Goal: Navigation & Orientation: Find specific page/section

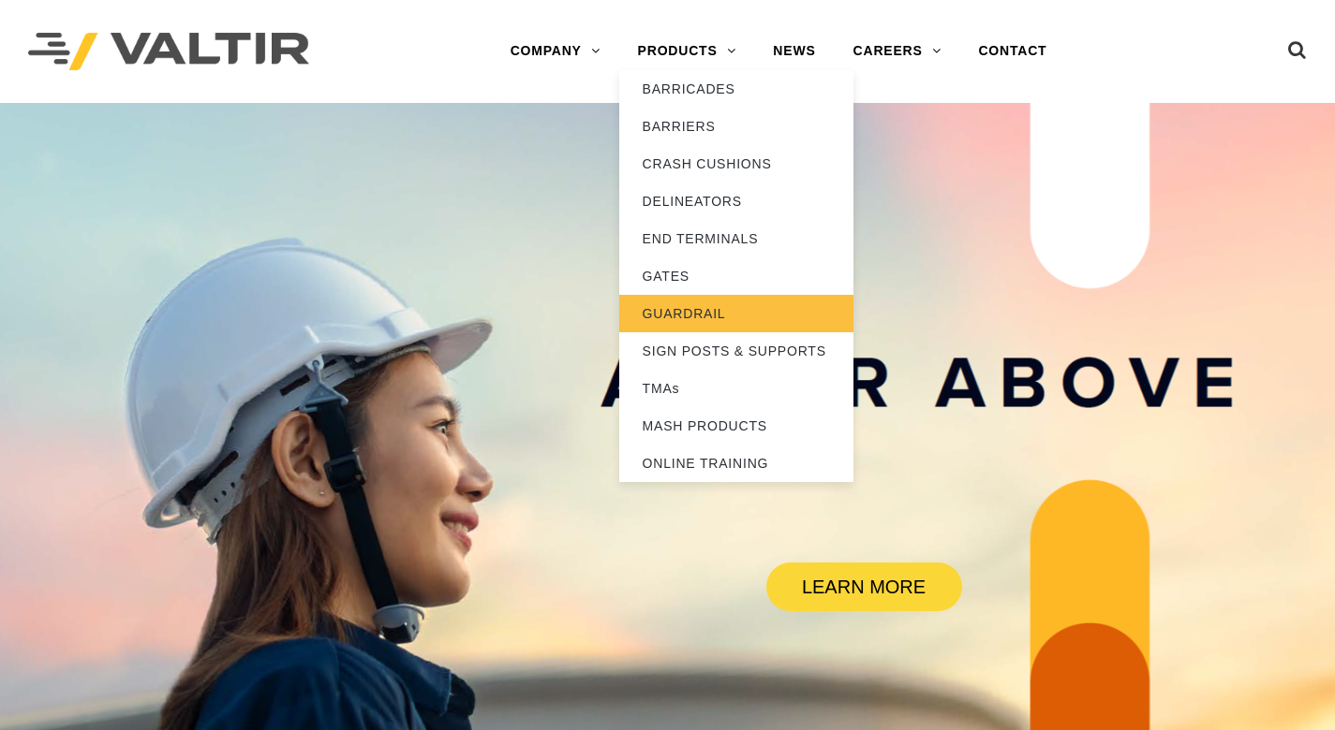
click at [718, 314] on link "GUARDRAIL" at bounding box center [736, 313] width 234 height 37
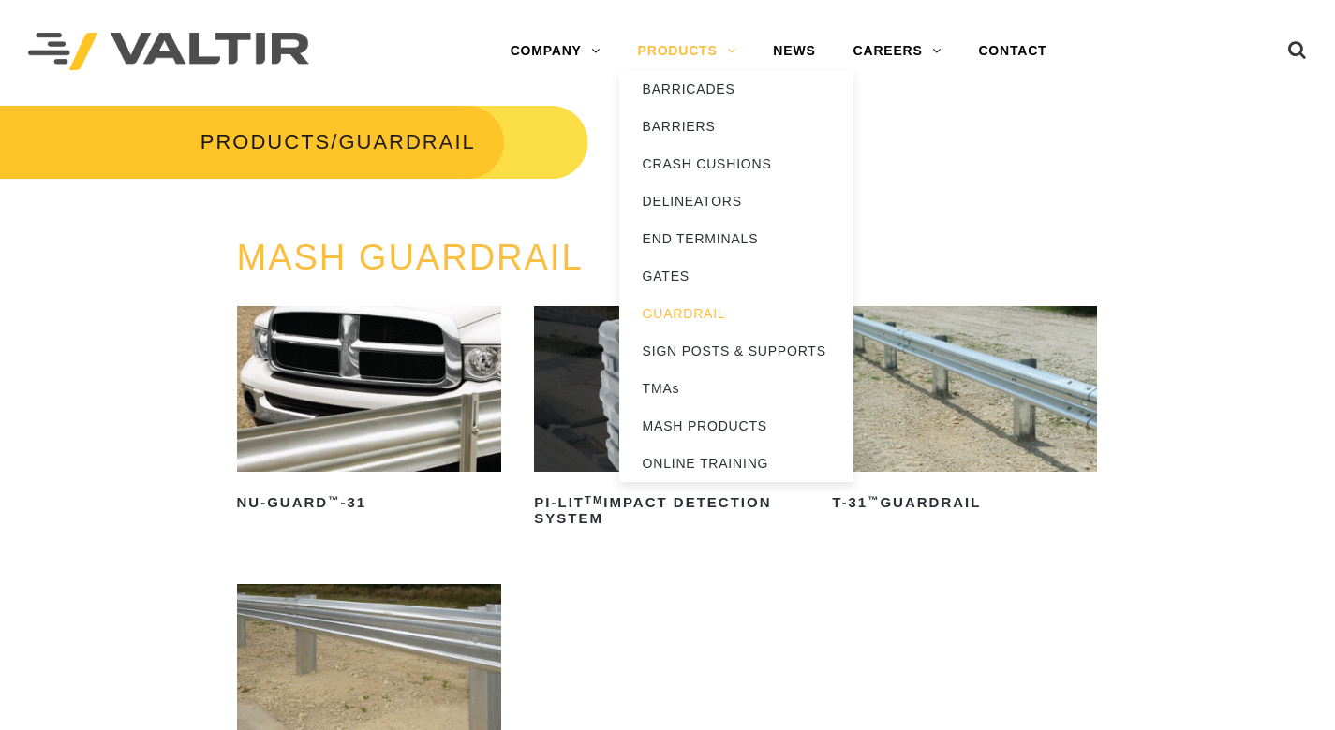
click at [657, 42] on link "PRODUCTS" at bounding box center [687, 51] width 136 height 37
